Goal: Use online tool/utility: Utilize a website feature to perform a specific function

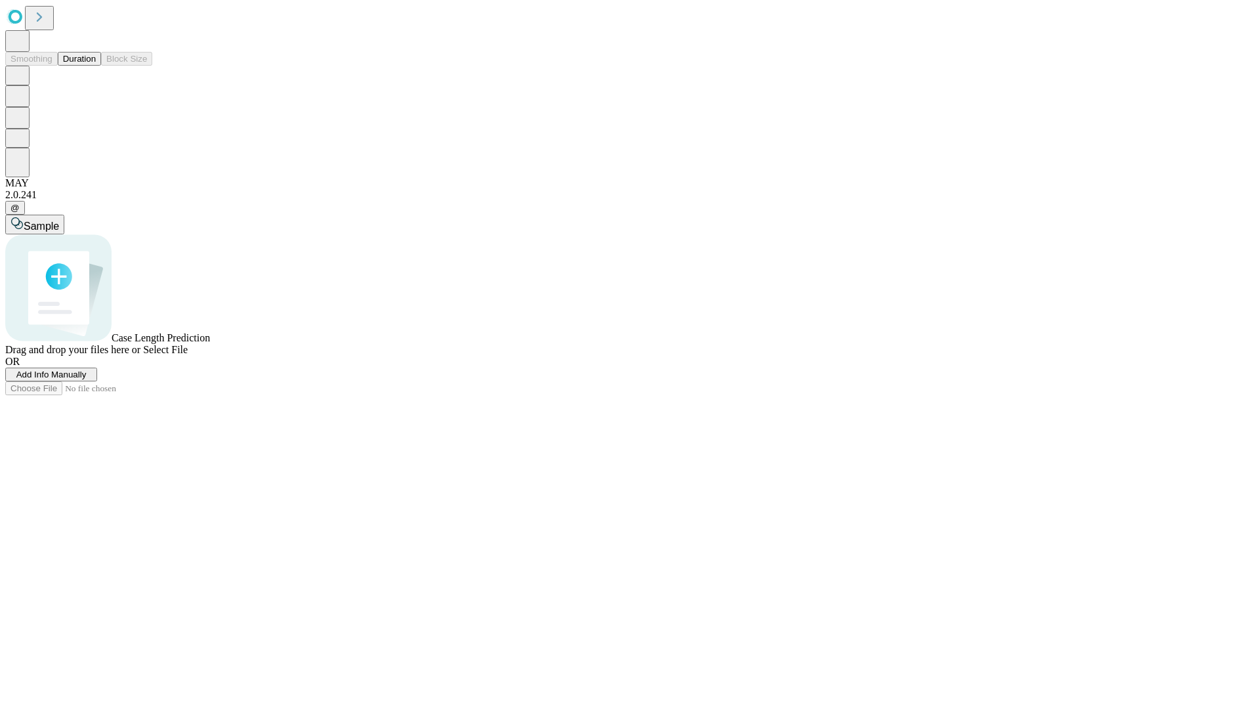
click at [96, 66] on button "Duration" at bounding box center [79, 59] width 43 height 14
click at [59, 221] on span "Sample" at bounding box center [41, 226] width 35 height 11
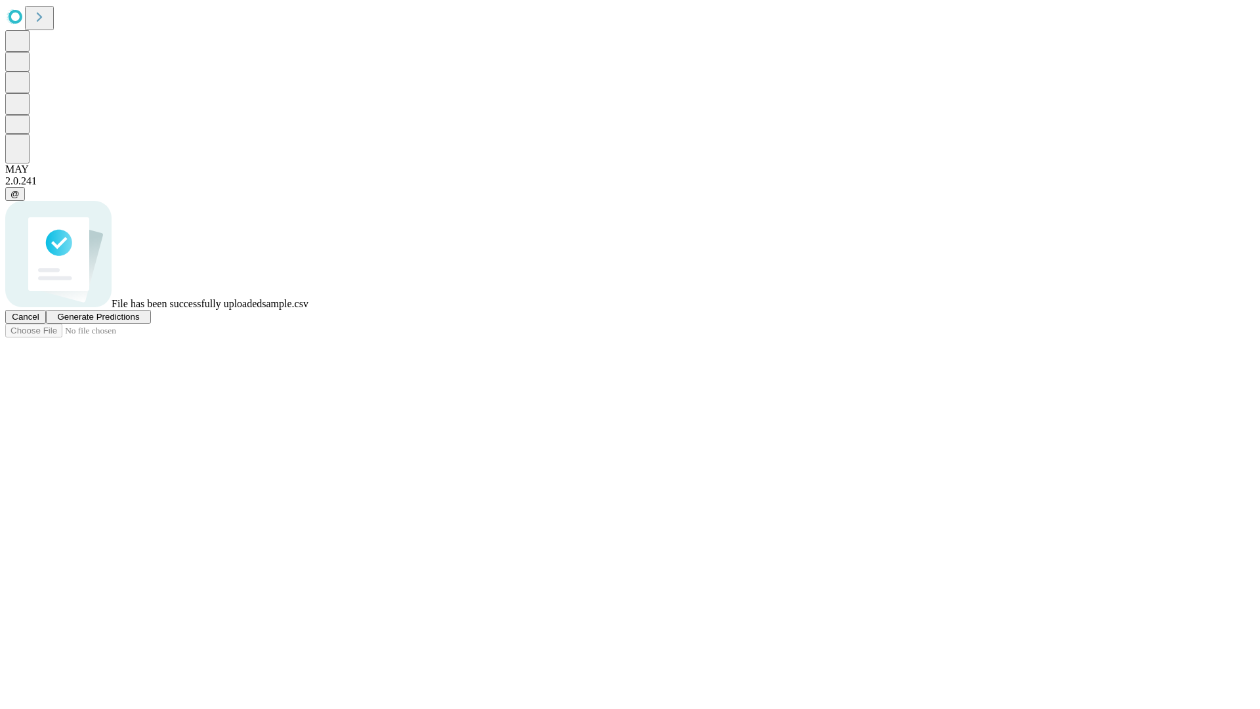
click at [139, 322] on span "Generate Predictions" at bounding box center [98, 317] width 82 height 10
